Goal: Find specific page/section: Find specific page/section

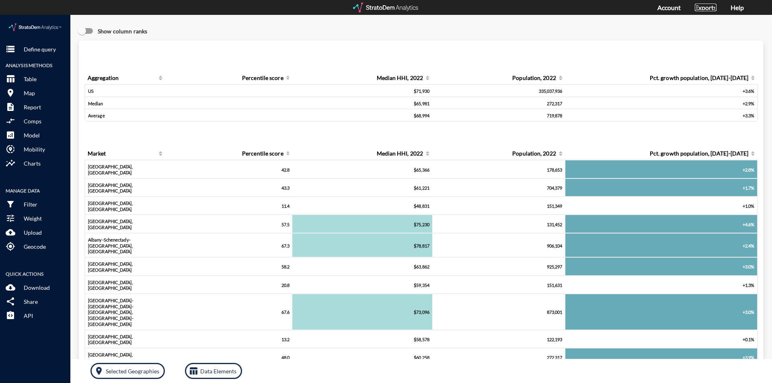
click at [709, 6] on link "Exports" at bounding box center [706, 8] width 22 height 8
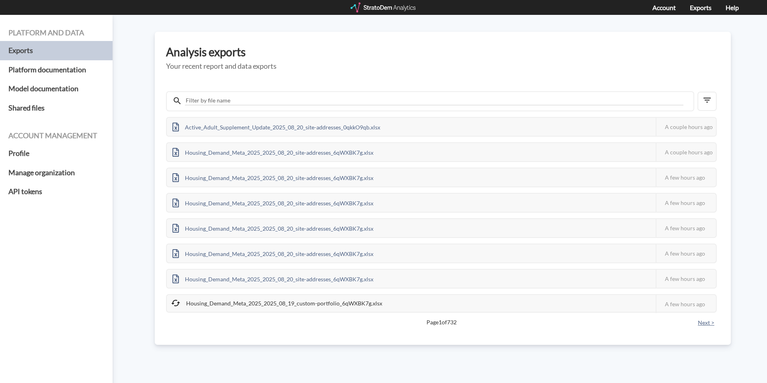
click at [712, 324] on button "Next >" at bounding box center [706, 322] width 21 height 9
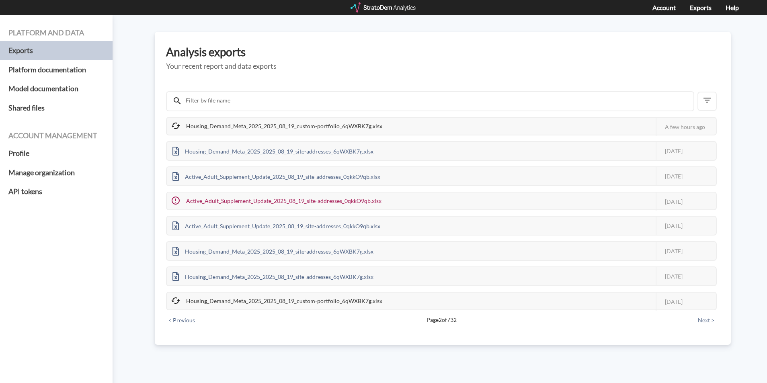
click at [708, 321] on button "Next >" at bounding box center [706, 320] width 21 height 9
